Goal: Information Seeking & Learning: Check status

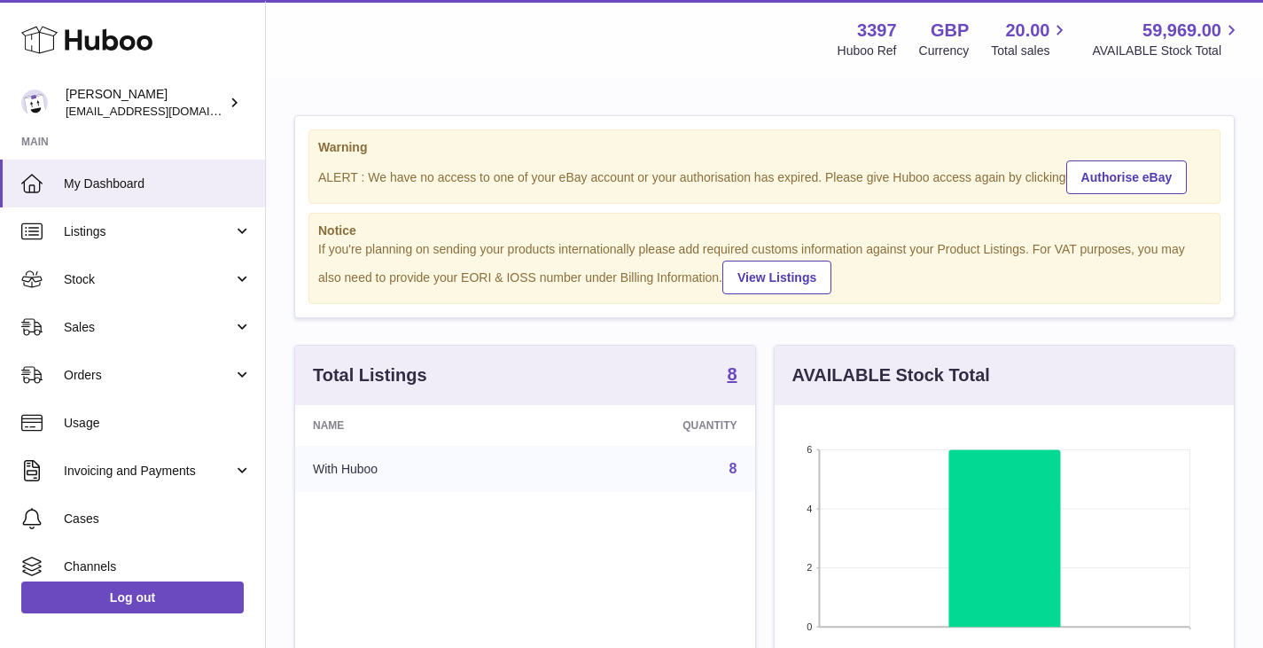
scroll to position [276, 459]
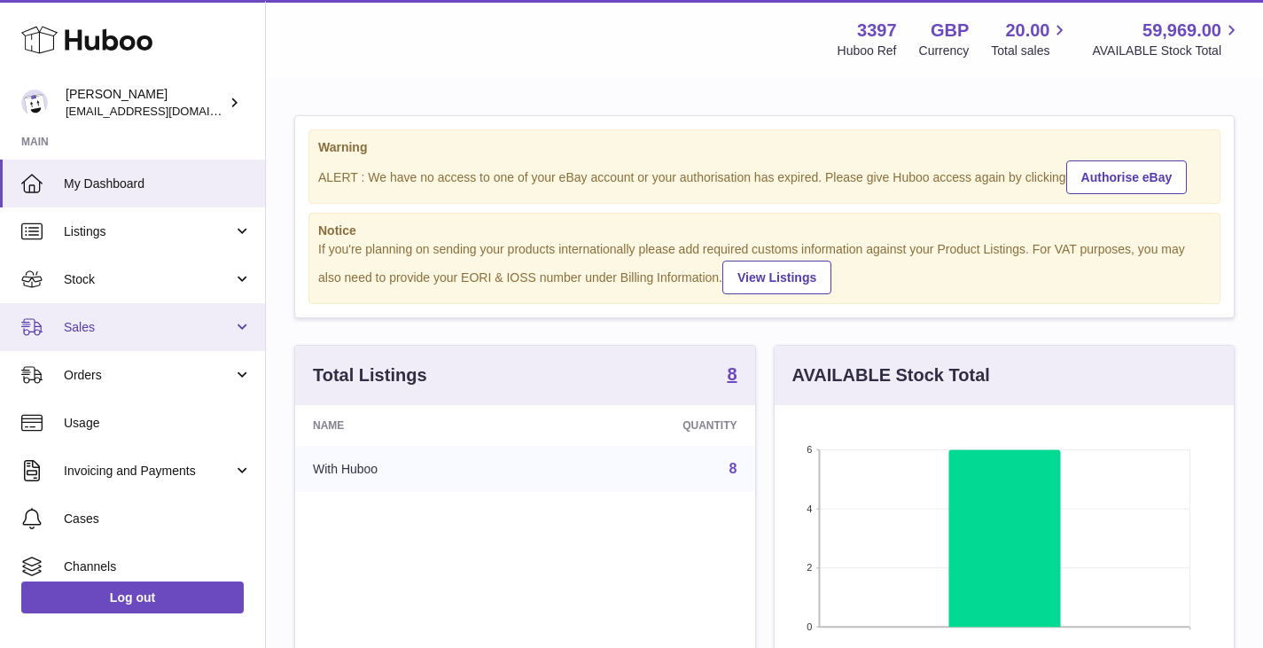
click at [130, 312] on link "Sales" at bounding box center [132, 327] width 265 height 48
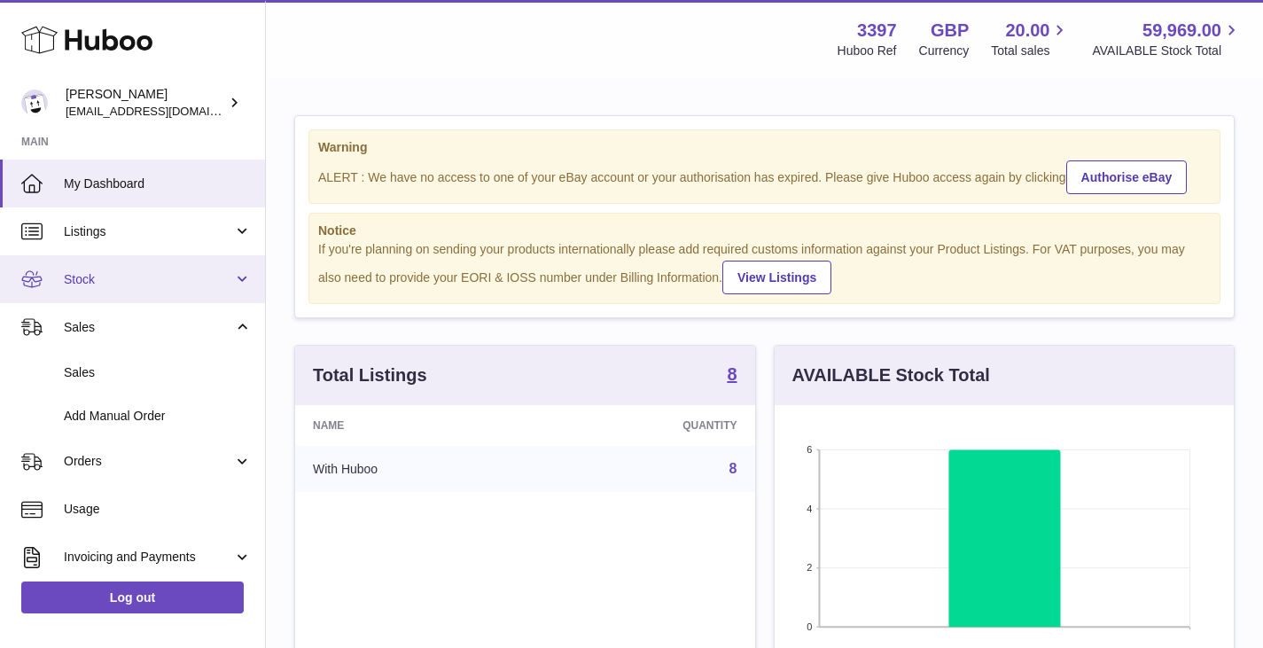
click at [120, 274] on span "Stock" at bounding box center [148, 279] width 169 height 17
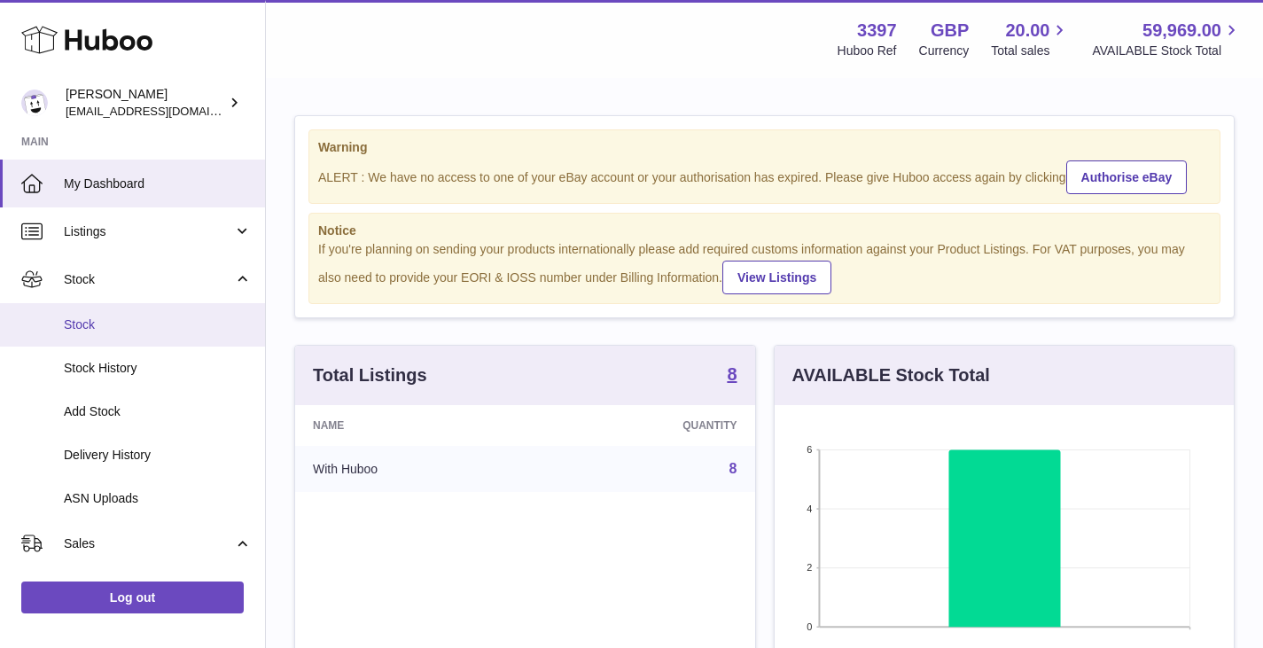
click at [96, 324] on span "Stock" at bounding box center [158, 324] width 188 height 17
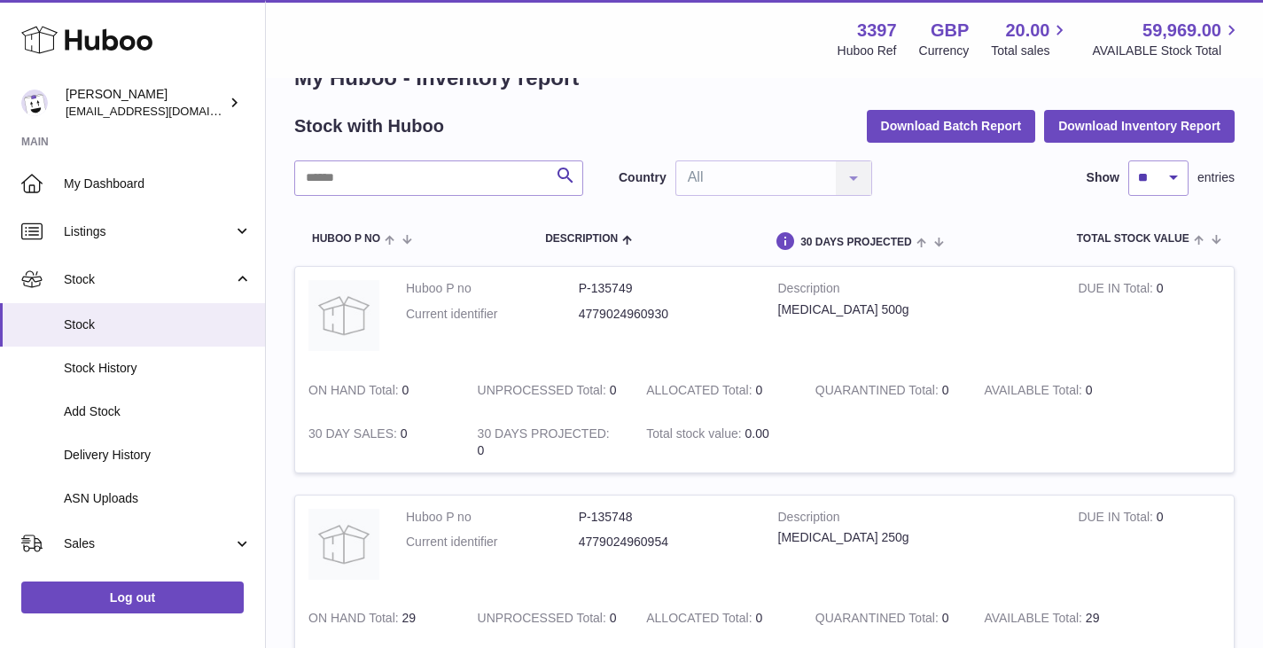
scroll to position [52, 0]
click at [447, 185] on input "text" at bounding box center [438, 176] width 289 height 35
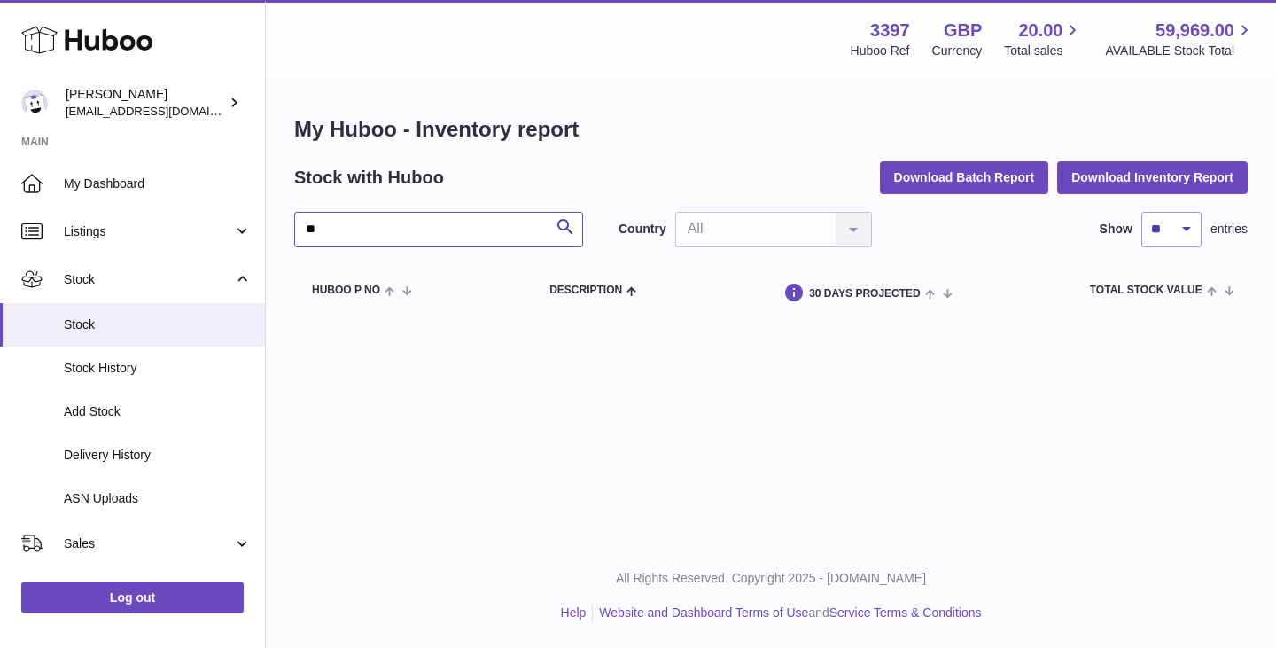
type input "*"
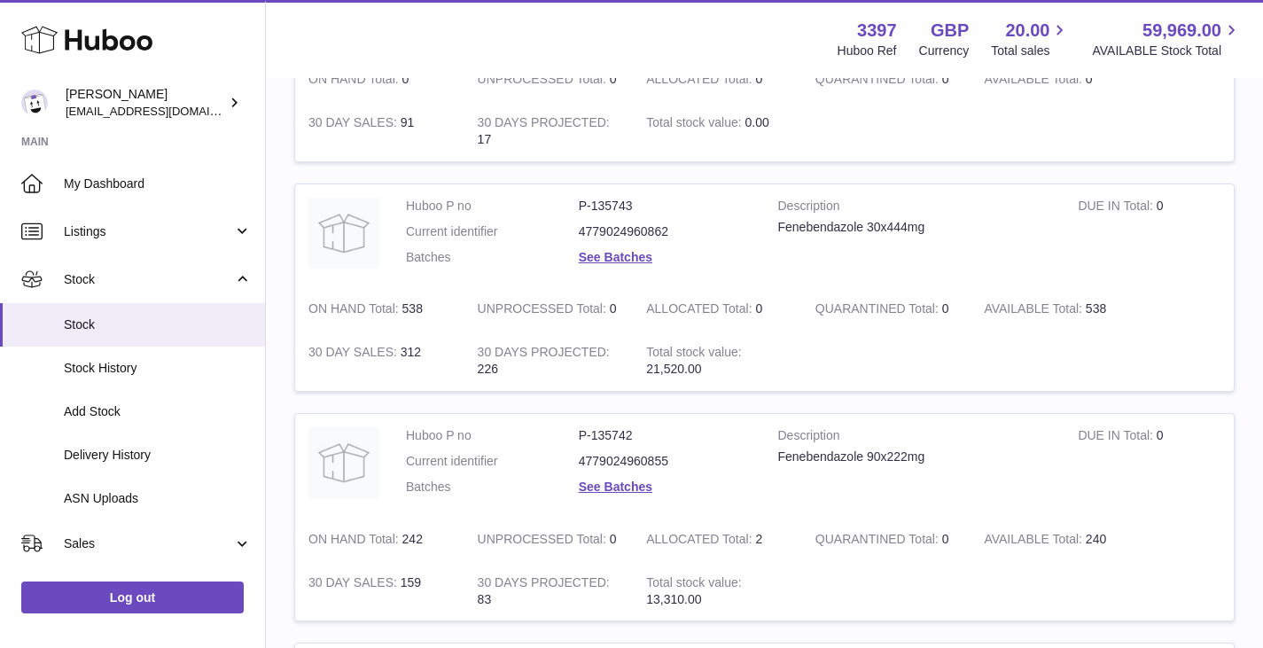
scroll to position [1640, 0]
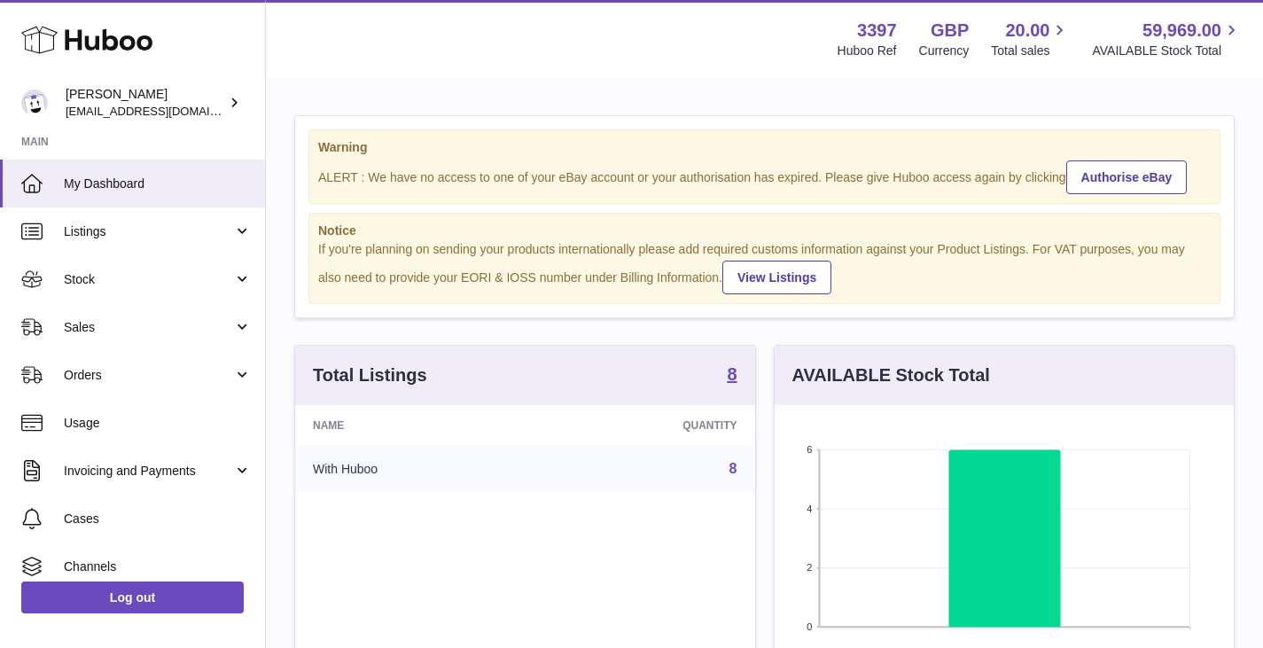
scroll to position [276, 459]
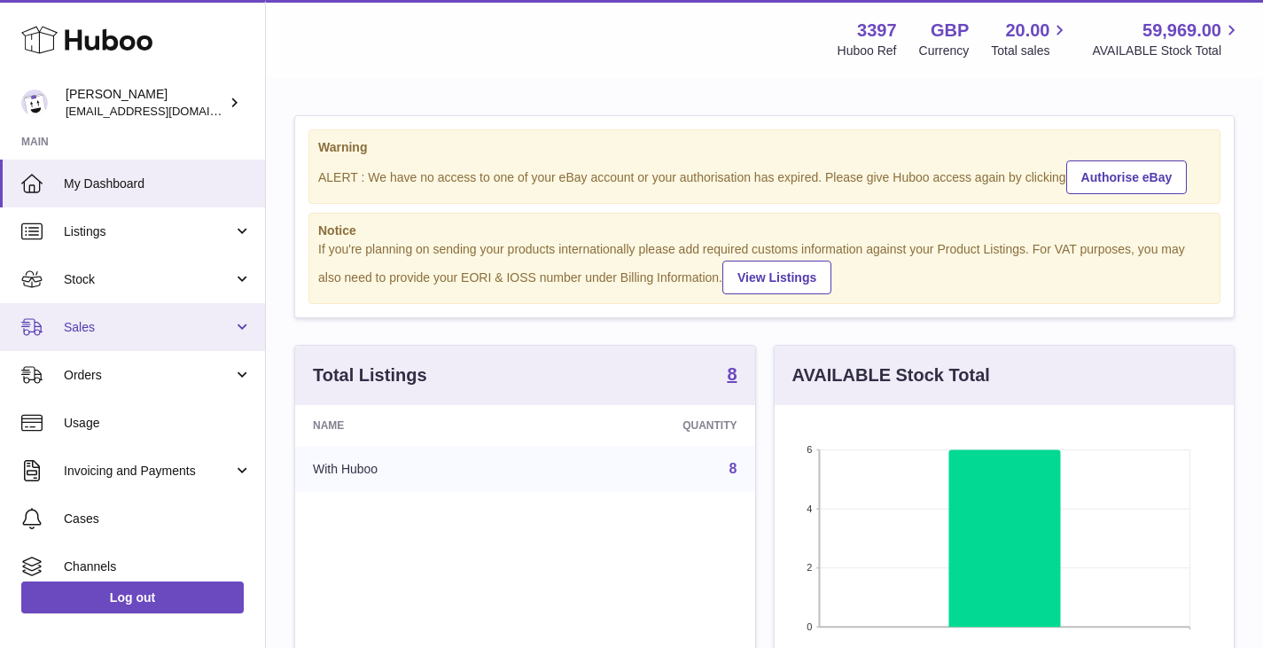
click at [104, 334] on span "Sales" at bounding box center [148, 327] width 169 height 17
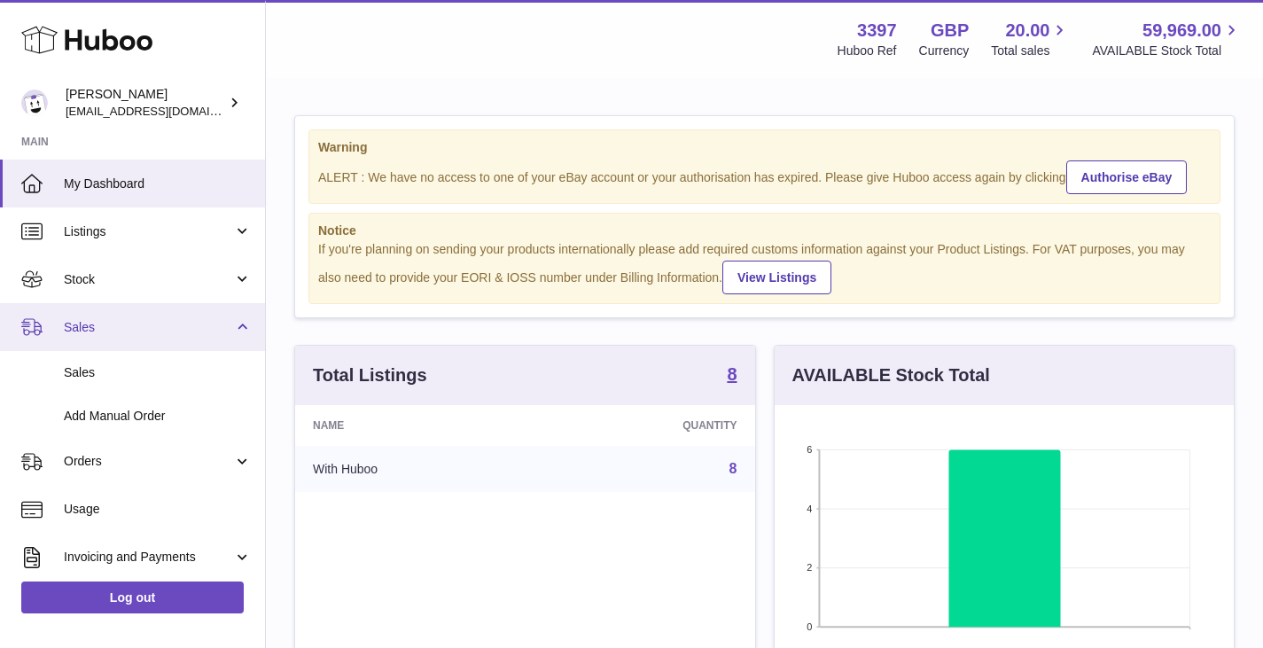
scroll to position [885731, 885547]
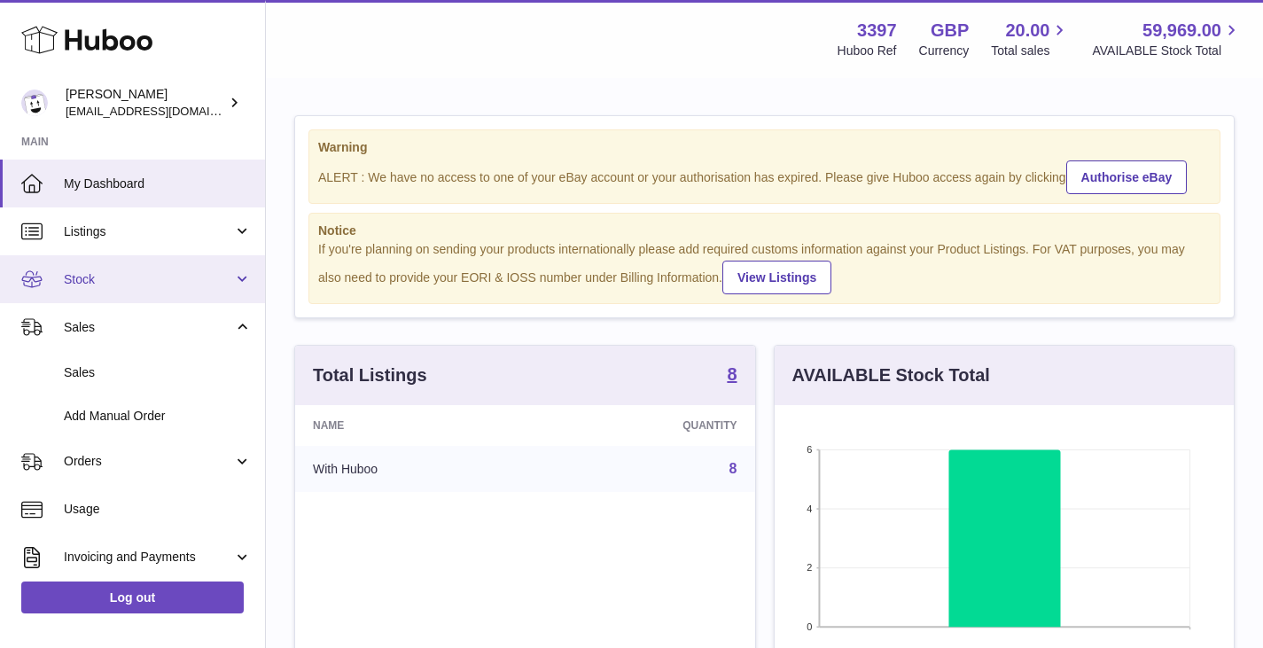
click at [99, 284] on span "Stock" at bounding box center [148, 279] width 169 height 17
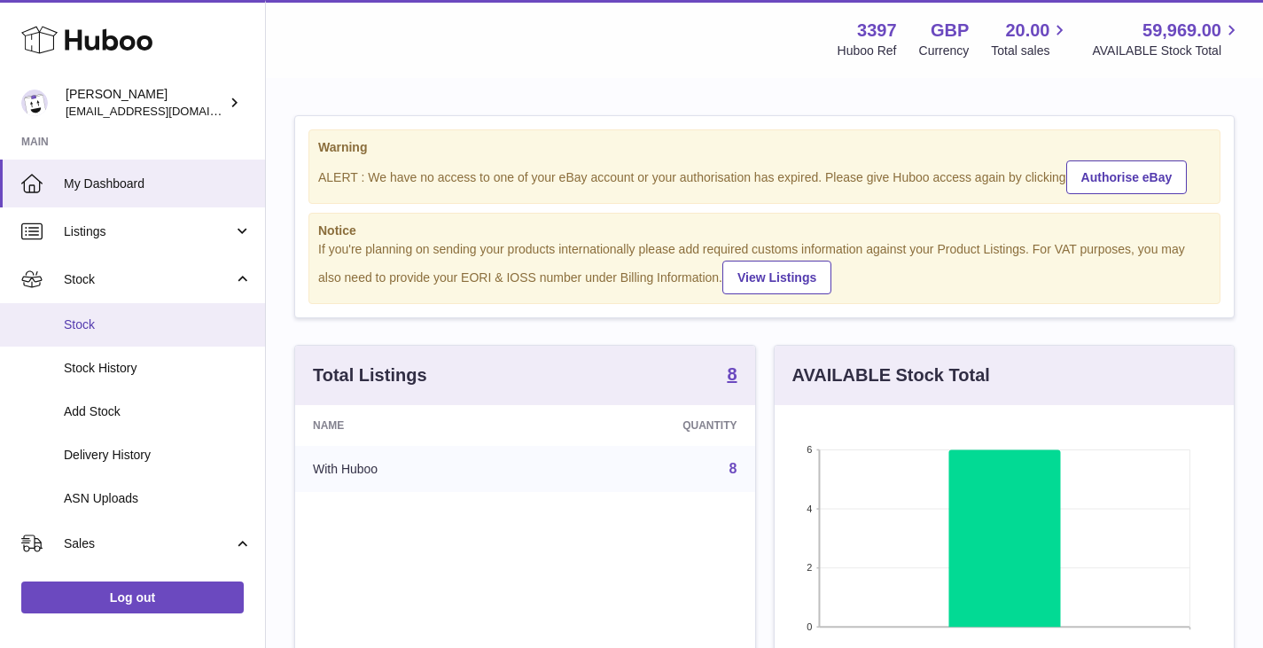
click at [104, 319] on span "Stock" at bounding box center [158, 324] width 188 height 17
